Goal: Check status: Check status

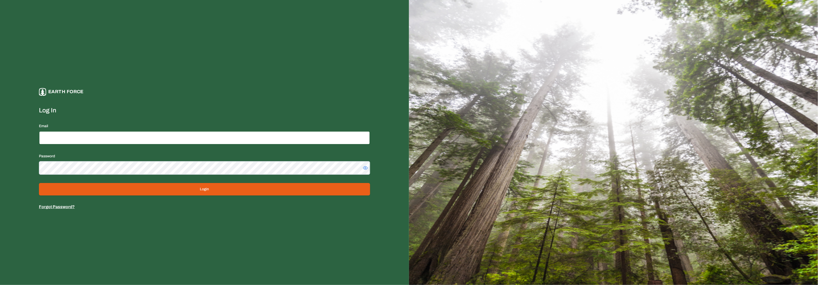
type input "**********"
drag, startPoint x: 262, startPoint y: 190, endPoint x: 265, endPoint y: 190, distance: 3.2
click at [265, 190] on button "Login" at bounding box center [204, 189] width 331 height 12
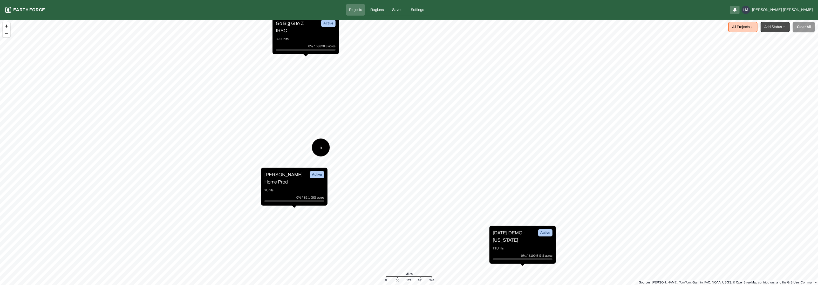
click at [306, 33] on p "Go Big G to Z IRSC" at bounding box center [295, 27] width 39 height 15
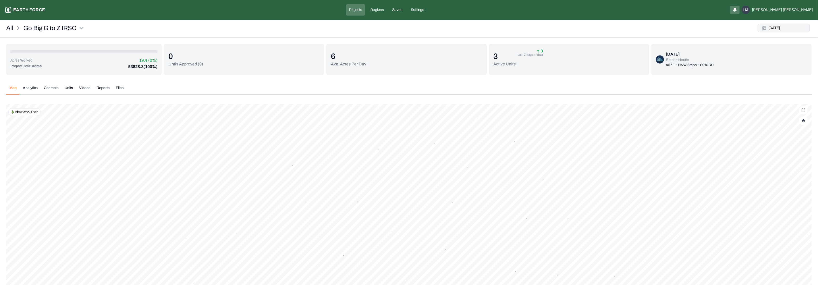
click at [783, 27] on button "[DATE]" at bounding box center [784, 28] width 52 height 8
click at [786, 47] on p "Last date of data" at bounding box center [789, 49] width 30 height 6
click at [802, 103] on div "Apply" at bounding box center [803, 105] width 17 height 8
click at [541, 74] on div "Acres Worked 19.4 (0%) Project Total acres 53828.3 (100%) 0 Untis Approved ( 0 …" at bounding box center [408, 186] width 805 height 285
click at [452, 87] on div "Map Analytics Contacts Units Videos Reports Files [DATE] Polygons Displayed on …" at bounding box center [408, 205] width 805 height 248
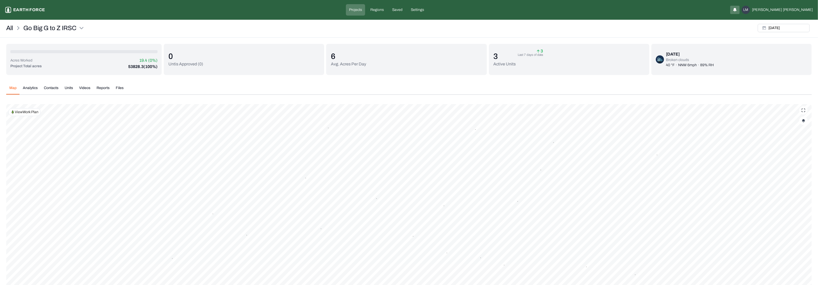
click at [428, 285] on html "Go Big G to Z IRSC Earth force Projects Regions Saved Settings LM [PERSON_NAME]…" at bounding box center [409, 168] width 818 height 336
click at [381, 285] on html "Go Big G to Z IRSC Earth force Projects Regions Saved Settings LM [PERSON_NAME]…" at bounding box center [409, 168] width 818 height 336
click at [408, 285] on html "Go Big G to Z IRSC Earth force Projects Regions Saved Settings LM [PERSON_NAME]…" at bounding box center [409, 168] width 818 height 336
click at [803, 123] on button "button" at bounding box center [803, 121] width 8 height 8
click at [804, 122] on img "button" at bounding box center [803, 121] width 3 height 4
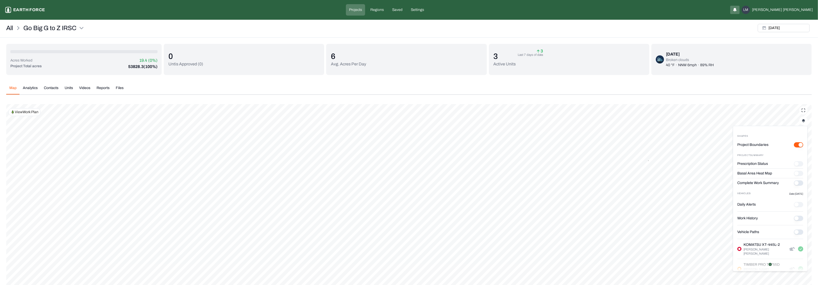
click at [794, 181] on button "Complete Work Summary" at bounding box center [798, 182] width 9 height 5
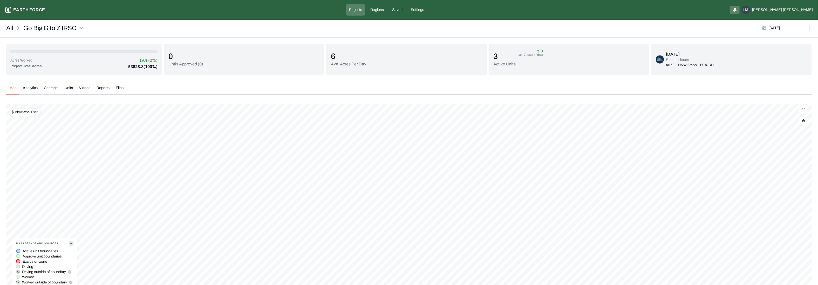
click at [802, 117] on button "button" at bounding box center [803, 121] width 8 height 8
click at [794, 145] on "Project Boundaries" at bounding box center [798, 144] width 9 height 5
click at [508, 285] on html "Go Big G to Z IRSC Earth force Projects Regions Saved Settings LM [PERSON_NAME]…" at bounding box center [409, 168] width 818 height 336
click at [805, 126] on div "Map Legends And Sources Active unit boundaries Approve unit boundaries Exclusio…" at bounding box center [408, 216] width 805 height 225
click at [802, 124] on button "button" at bounding box center [803, 121] width 8 height 8
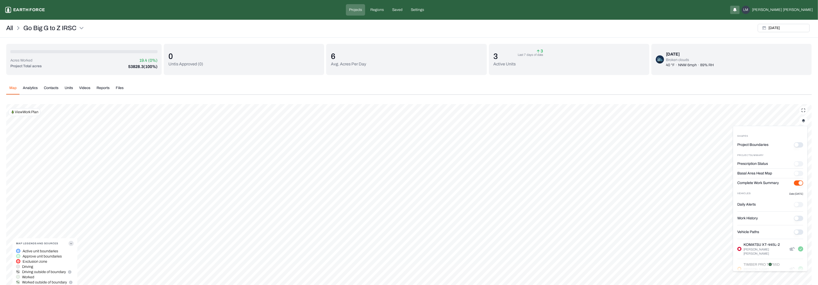
click at [794, 182] on button "Complete Work Summary" at bounding box center [798, 182] width 9 height 5
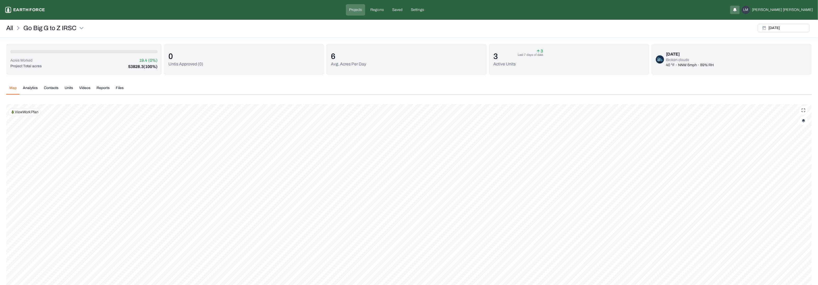
click at [805, 119] on button "button" at bounding box center [803, 121] width 8 height 8
click at [794, 220] on History "Work History" at bounding box center [798, 218] width 9 height 5
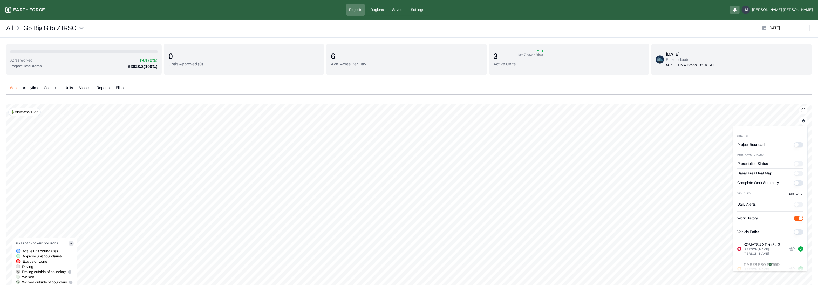
click at [794, 182] on button "Complete Work Summary" at bounding box center [798, 182] width 9 height 5
